Goal: Task Accomplishment & Management: Complete application form

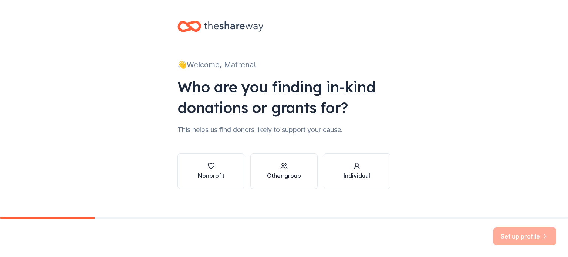
click at [272, 168] on div "button" at bounding box center [284, 165] width 34 height 7
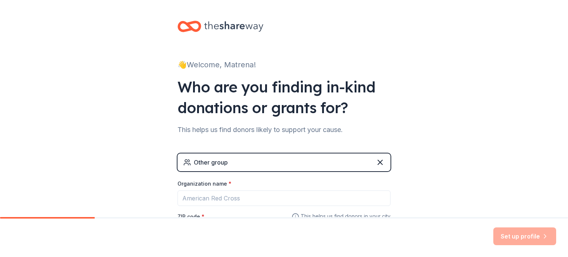
click at [306, 161] on div "Other group" at bounding box center [283, 162] width 213 height 18
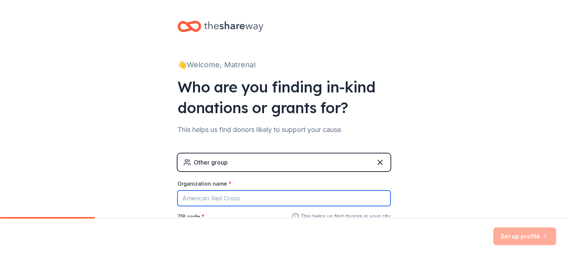
click at [258, 196] on input "Organization name *" at bounding box center [283, 198] width 213 height 16
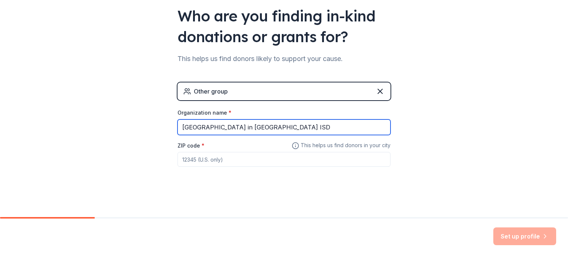
type input "[GEOGRAPHIC_DATA] in [GEOGRAPHIC_DATA] ISD"
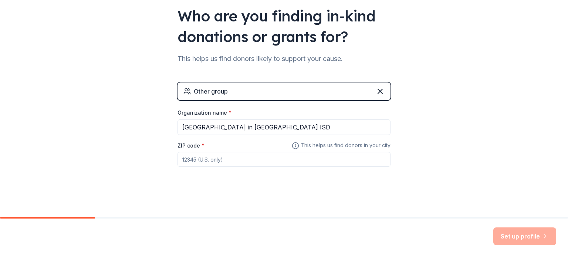
click at [194, 157] on input "ZIP code *" at bounding box center [283, 159] width 213 height 15
type input "76707"
click at [513, 237] on button "Set up profile" at bounding box center [524, 236] width 63 height 18
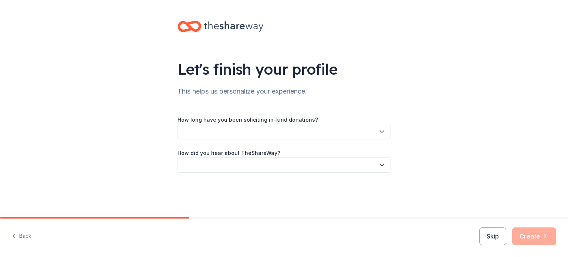
click at [229, 130] on button "button" at bounding box center [283, 132] width 213 height 16
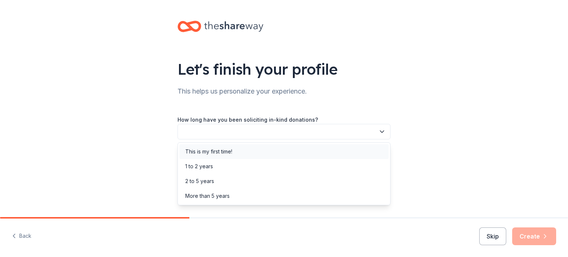
click at [232, 150] on div "This is my first time!" at bounding box center [208, 151] width 47 height 9
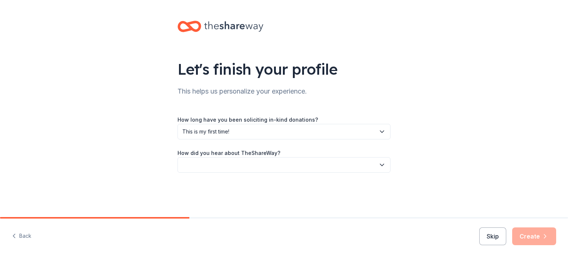
click at [381, 164] on icon "button" at bounding box center [382, 165] width 4 height 2
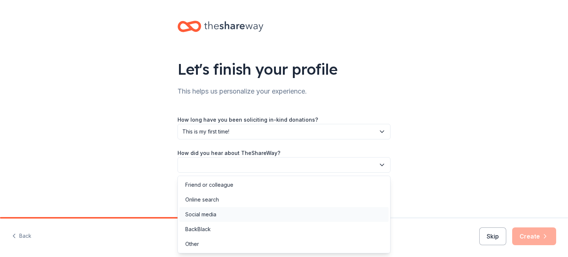
click at [198, 214] on div "Social media" at bounding box center [200, 214] width 31 height 9
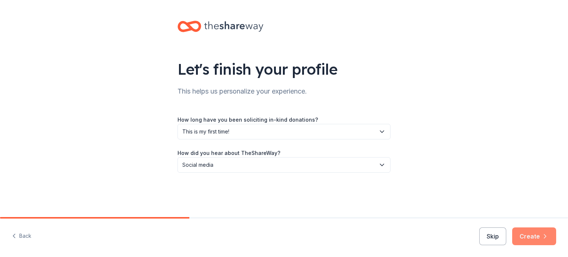
click at [534, 235] on button "Create" at bounding box center [534, 236] width 44 height 18
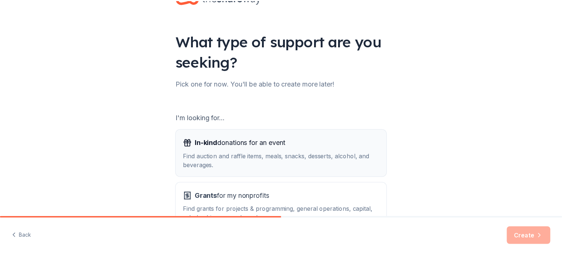
scroll to position [74, 0]
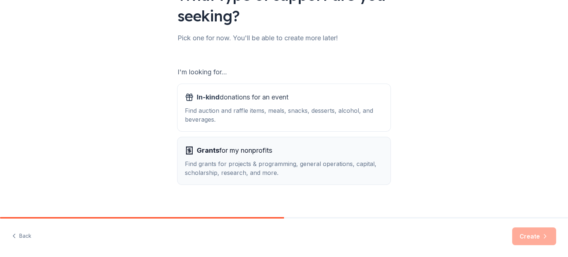
click at [244, 168] on div "Find grants for projects & programming, general operations, capital, scholarshi…" at bounding box center [284, 168] width 198 height 18
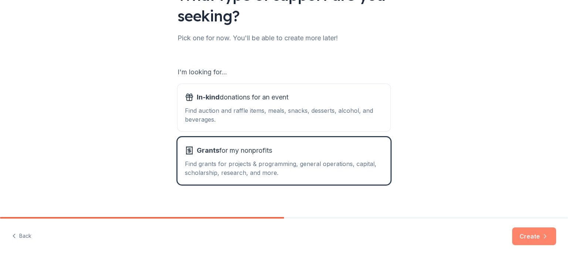
click at [538, 237] on button "Create" at bounding box center [534, 236] width 44 height 18
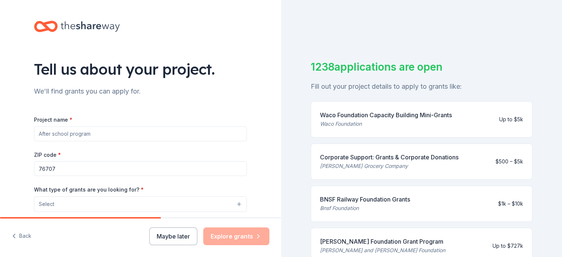
click at [95, 134] on input "Project name *" at bounding box center [140, 133] width 213 height 15
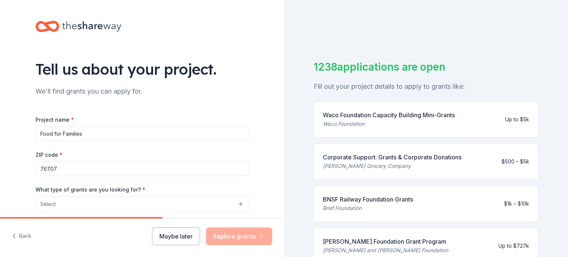
click at [177, 205] on button "Select" at bounding box center [141, 204] width 213 height 16
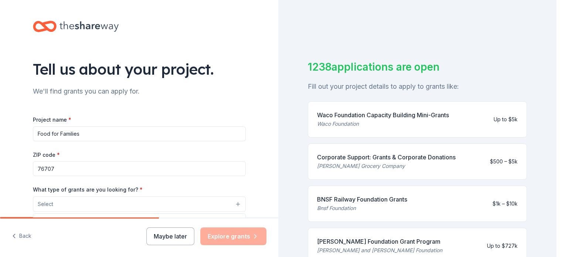
click at [97, 203] on button "Select" at bounding box center [139, 204] width 213 height 16
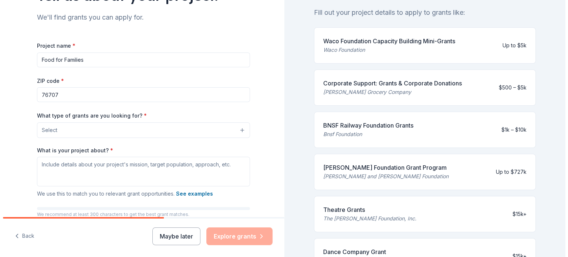
scroll to position [111, 0]
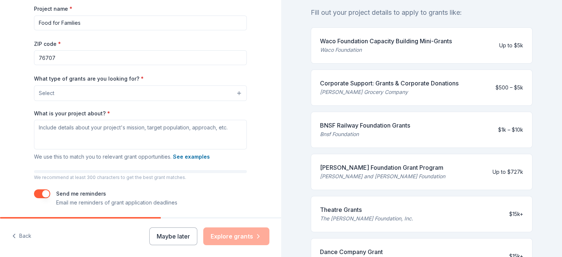
click at [178, 24] on input "Food for Families" at bounding box center [140, 23] width 213 height 15
type input "F"
type input "[GEOGRAPHIC_DATA]"
click at [237, 93] on button "Select" at bounding box center [140, 93] width 213 height 16
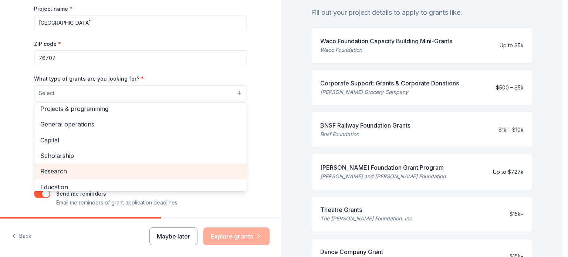
scroll to position [0, 0]
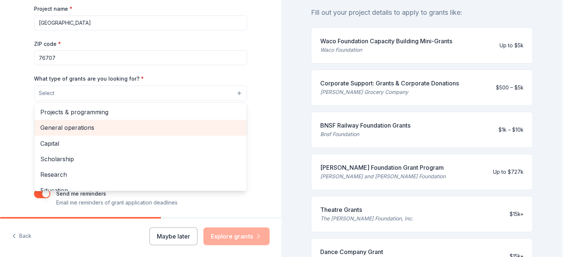
click at [82, 128] on span "General operations" at bounding box center [140, 128] width 200 height 10
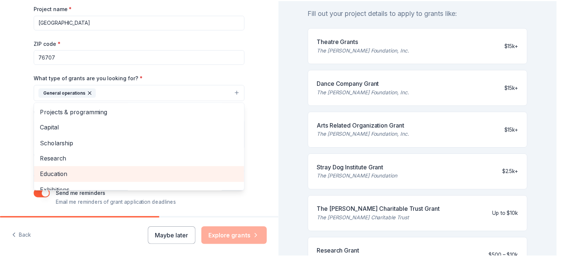
scroll to position [100, 0]
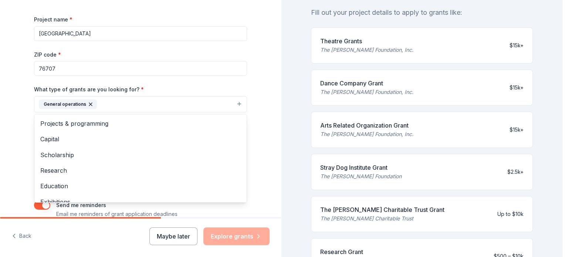
click at [260, 41] on div "Tell us about your project. We'll find grants you can apply for. Project name *…" at bounding box center [140, 77] width 281 height 354
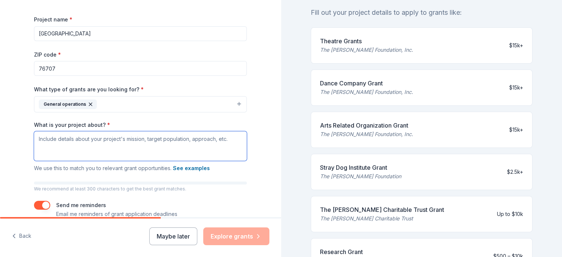
click at [75, 140] on textarea "What is your project about? *" at bounding box center [140, 146] width 213 height 30
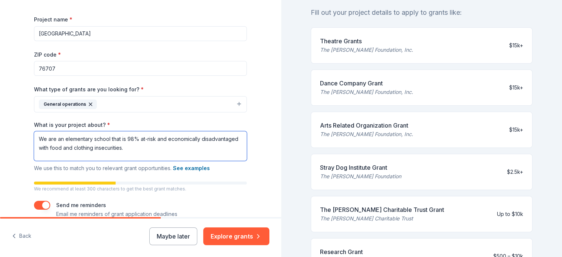
click at [162, 155] on textarea "We are an elementary school that is 98% at-risk and economically disadvantaged …" at bounding box center [140, 146] width 213 height 30
click at [107, 137] on textarea "We are an elementary school that is 98% at-risk and economically disadvantaged …" at bounding box center [140, 146] width 213 height 30
click at [183, 149] on textarea "We are an elementary school in our district that is 98% at-risk and economicall…" at bounding box center [140, 146] width 213 height 30
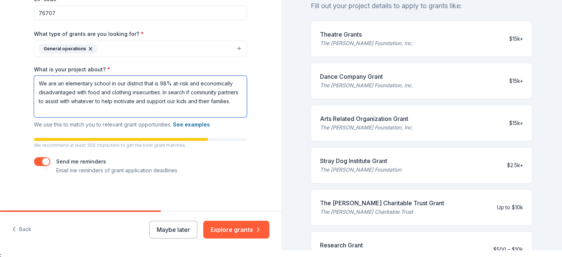
scroll to position [9, 0]
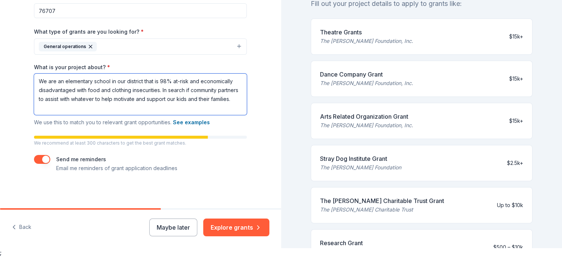
click at [104, 109] on textarea "We are an elementary school in our district that is 98% at-risk and economicall…" at bounding box center [140, 94] width 213 height 41
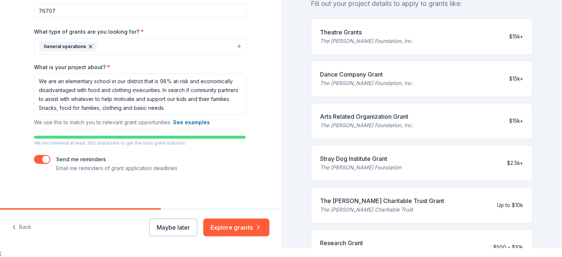
click at [130, 123] on span "We use this to match you to relevant grant opportunities. See examples" at bounding box center [122, 122] width 176 height 6
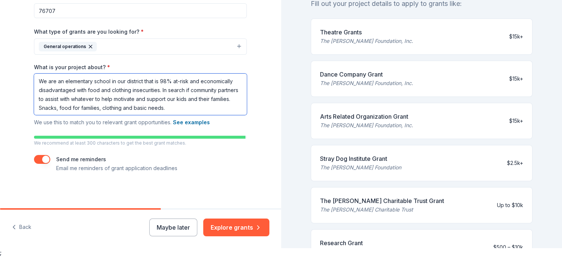
click at [198, 108] on textarea "We are an elementary school in our district that is 98% at-risk and economicall…" at bounding box center [140, 94] width 213 height 41
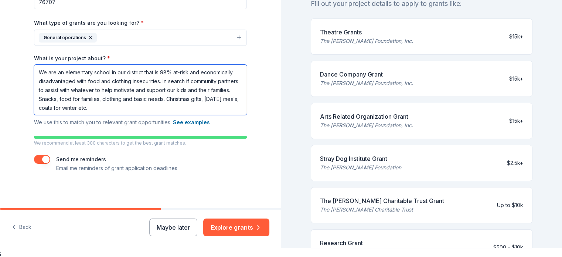
scroll to position [0, 0]
type textarea "We are an elementary school in our district that is 98% at-risk and economicall…"
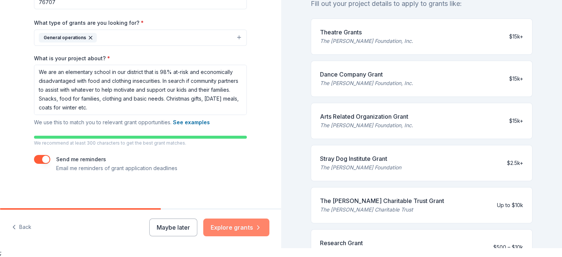
click at [225, 224] on button "Explore grants" at bounding box center [236, 227] width 66 height 18
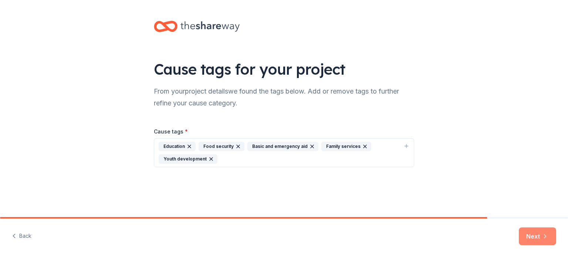
click at [540, 232] on button "Next" at bounding box center [537, 236] width 37 height 18
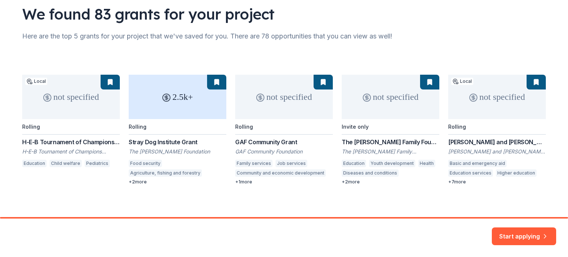
scroll to position [58, 0]
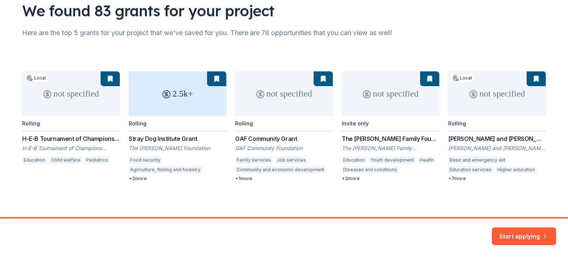
click at [139, 179] on div "not specified Local Rolling H-E-B Tournament of Champions Grant H-E-B Tournamen…" at bounding box center [283, 126] width 523 height 110
click at [77, 94] on div "not specified Local Rolling H-E-B Tournament of Champions Grant H-E-B Tournamen…" at bounding box center [283, 126] width 523 height 110
click at [49, 134] on div "not specified Local Rolling H-E-B Tournament of Champions Grant H-E-B Tournamen…" at bounding box center [283, 126] width 523 height 110
click at [49, 141] on div "not specified Local Rolling H-E-B Tournament of Champions Grant H-E-B Tournamen…" at bounding box center [283, 126] width 523 height 110
click at [49, 140] on div "not specified Local Rolling H-E-B Tournament of Champions Grant H-E-B Tournamen…" at bounding box center [283, 126] width 523 height 110
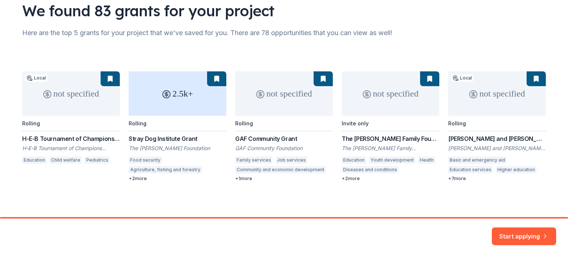
click at [64, 115] on div "not specified Local Rolling H-E-B Tournament of Champions Grant H-E-B Tournamen…" at bounding box center [283, 126] width 523 height 110
click at [33, 124] on div "not specified Local Rolling H-E-B Tournament of Champions Grant H-E-B Tournamen…" at bounding box center [283, 126] width 523 height 110
click at [533, 230] on button "Start applying" at bounding box center [524, 233] width 64 height 18
click at [546, 235] on div "Start applying" at bounding box center [524, 236] width 64 height 18
click at [544, 235] on div "Start applying" at bounding box center [524, 236] width 64 height 18
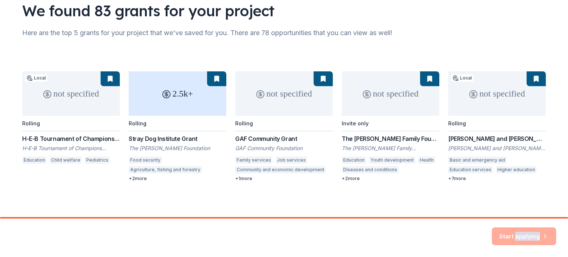
click at [544, 235] on div "Start applying" at bounding box center [524, 236] width 64 height 18
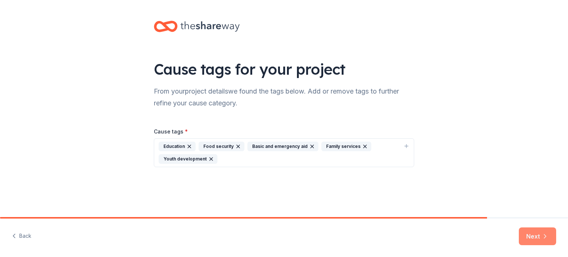
click at [541, 235] on icon "button" at bounding box center [544, 235] width 7 height 7
drag, startPoint x: 535, startPoint y: 234, endPoint x: 543, endPoint y: 233, distance: 8.2
click at [535, 234] on div "Next" at bounding box center [537, 236] width 37 height 18
click at [545, 233] on div "Next" at bounding box center [537, 236] width 37 height 18
drag, startPoint x: 475, startPoint y: 217, endPoint x: 538, endPoint y: 215, distance: 63.6
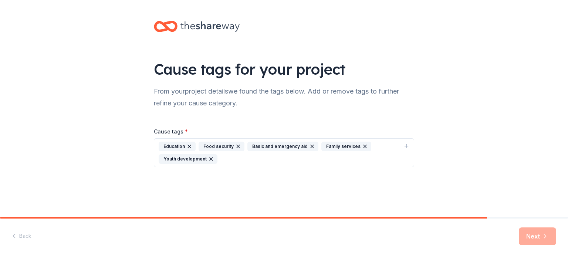
click at [540, 215] on div "Cause tags for your project From your project details we found the tags below. …" at bounding box center [284, 128] width 568 height 257
drag, startPoint x: 486, startPoint y: 217, endPoint x: 567, endPoint y: 216, distance: 81.7
click at [567, 216] on div "Cause tags for your project From your project details we found the tags below. …" at bounding box center [284, 128] width 568 height 257
